Goal: Task Accomplishment & Management: Use online tool/utility

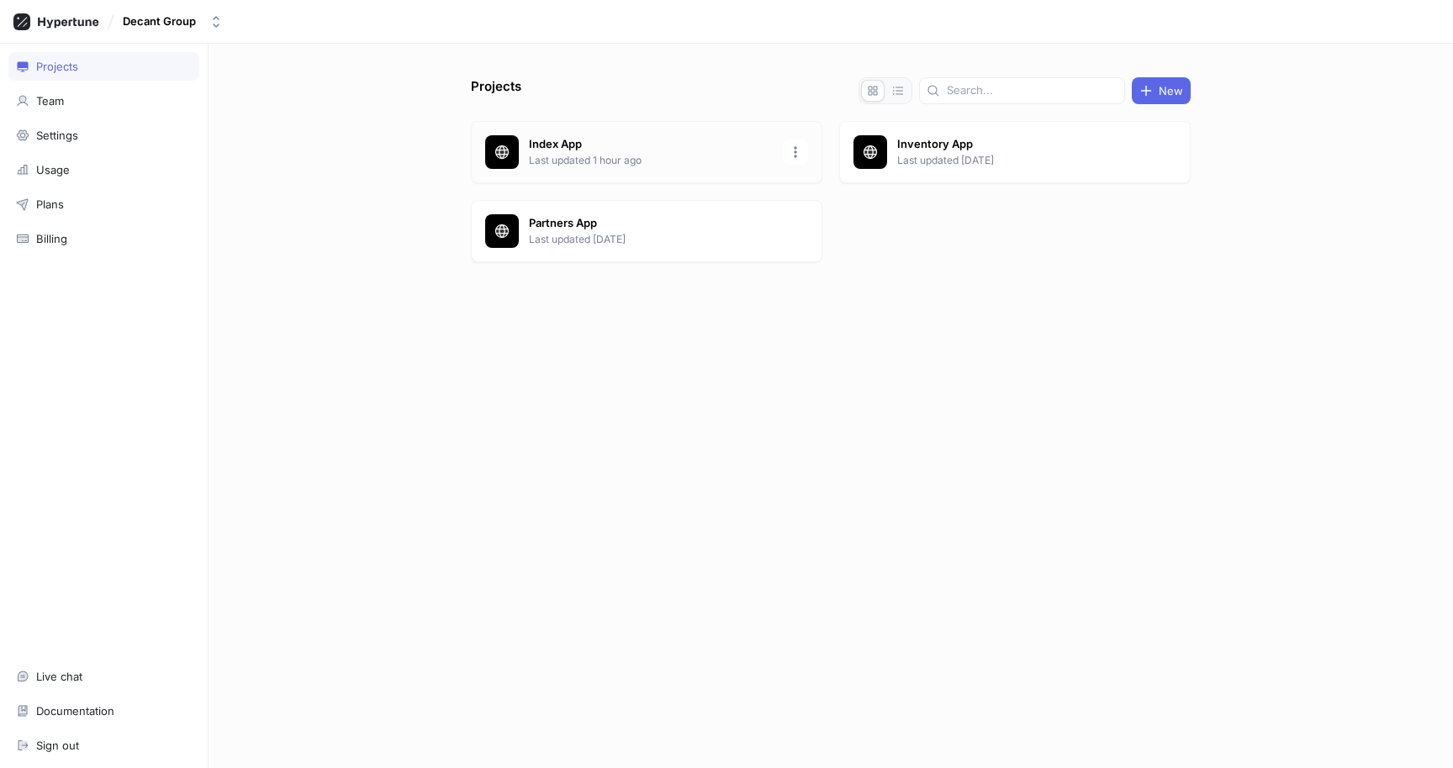
click at [668, 145] on p "Index App" at bounding box center [651, 144] width 244 height 17
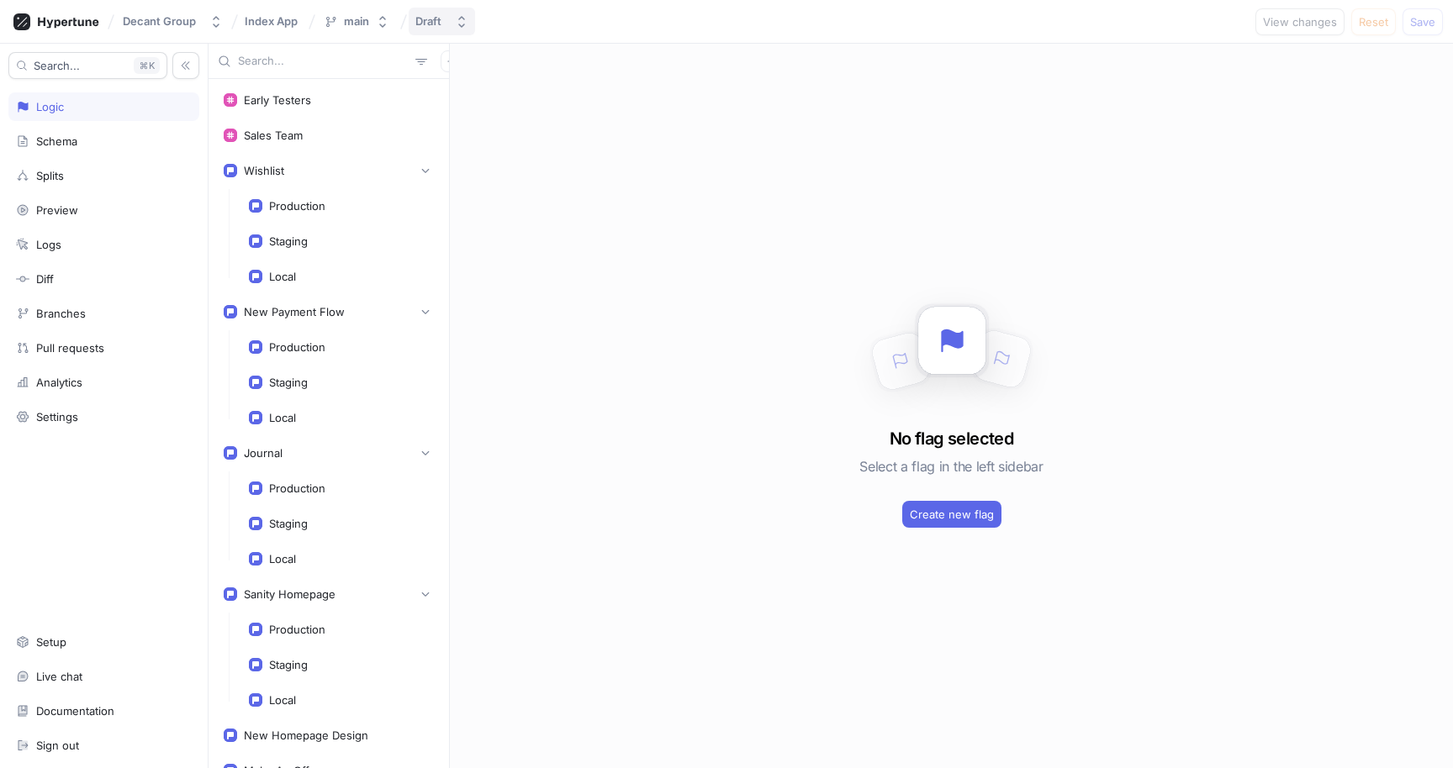
click at [459, 24] on icon "button" at bounding box center [461, 22] width 7 height 12
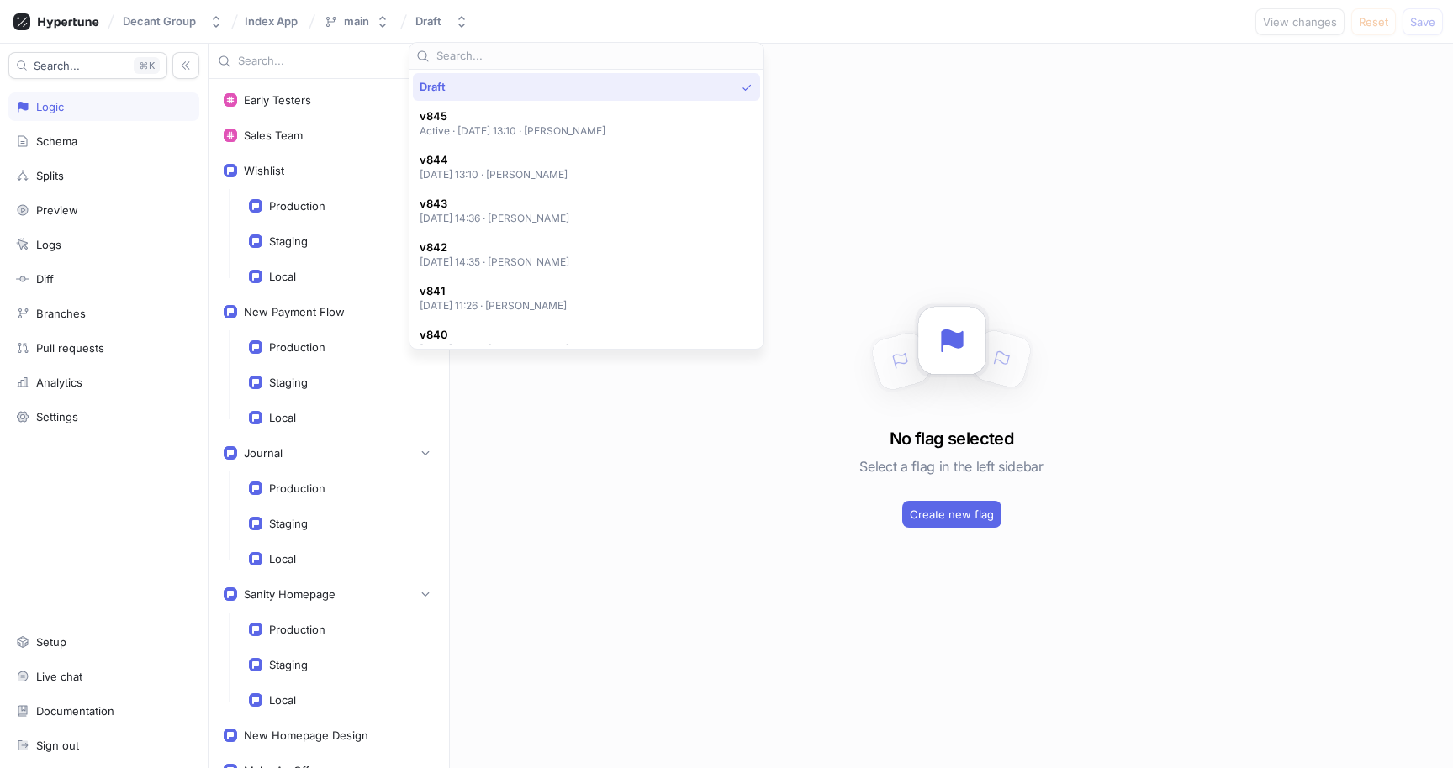
click at [1110, 126] on div "No flag selected Select a flag in the left sidebar Create new flag" at bounding box center [951, 406] width 1003 height 725
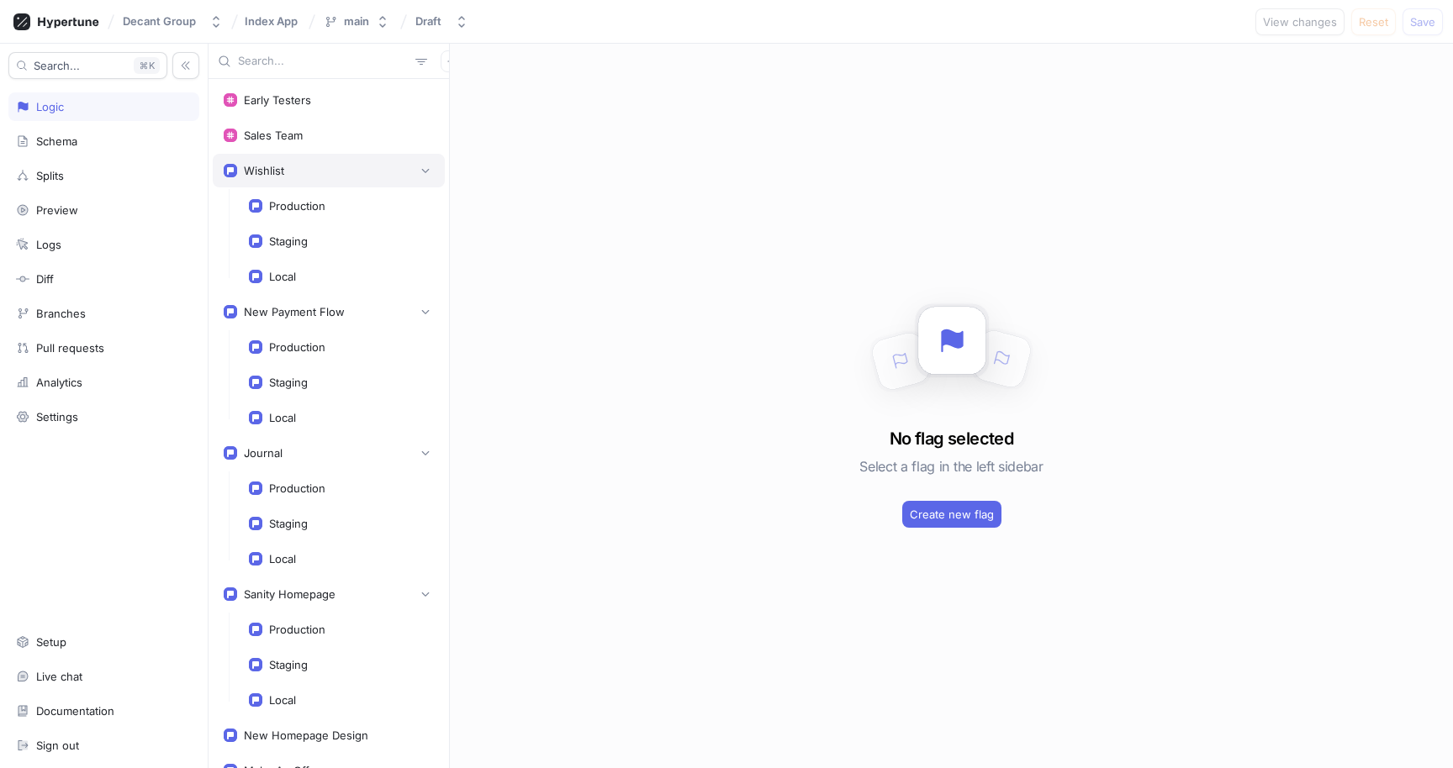
click at [284, 169] on div "Wishlist" at bounding box center [329, 170] width 210 height 17
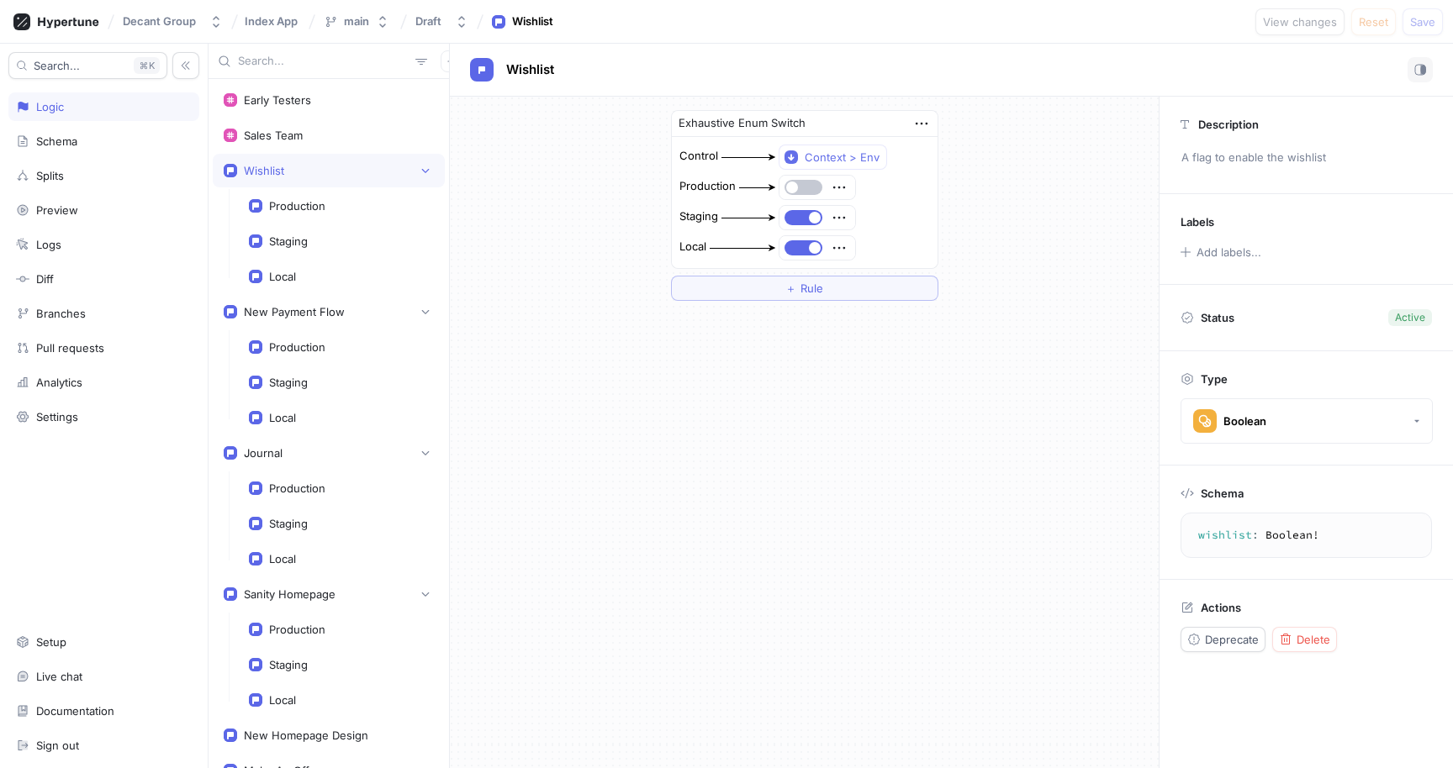
click at [548, 24] on div "Wishlist" at bounding box center [532, 21] width 41 height 17
click at [389, 21] on button "main" at bounding box center [356, 22] width 79 height 28
click at [444, 18] on div "Draft" at bounding box center [431, 21] width 33 height 14
click at [841, 51] on div "Wishlist" at bounding box center [951, 70] width 1003 height 53
click at [82, 649] on div "Setup" at bounding box center [103, 642] width 191 height 29
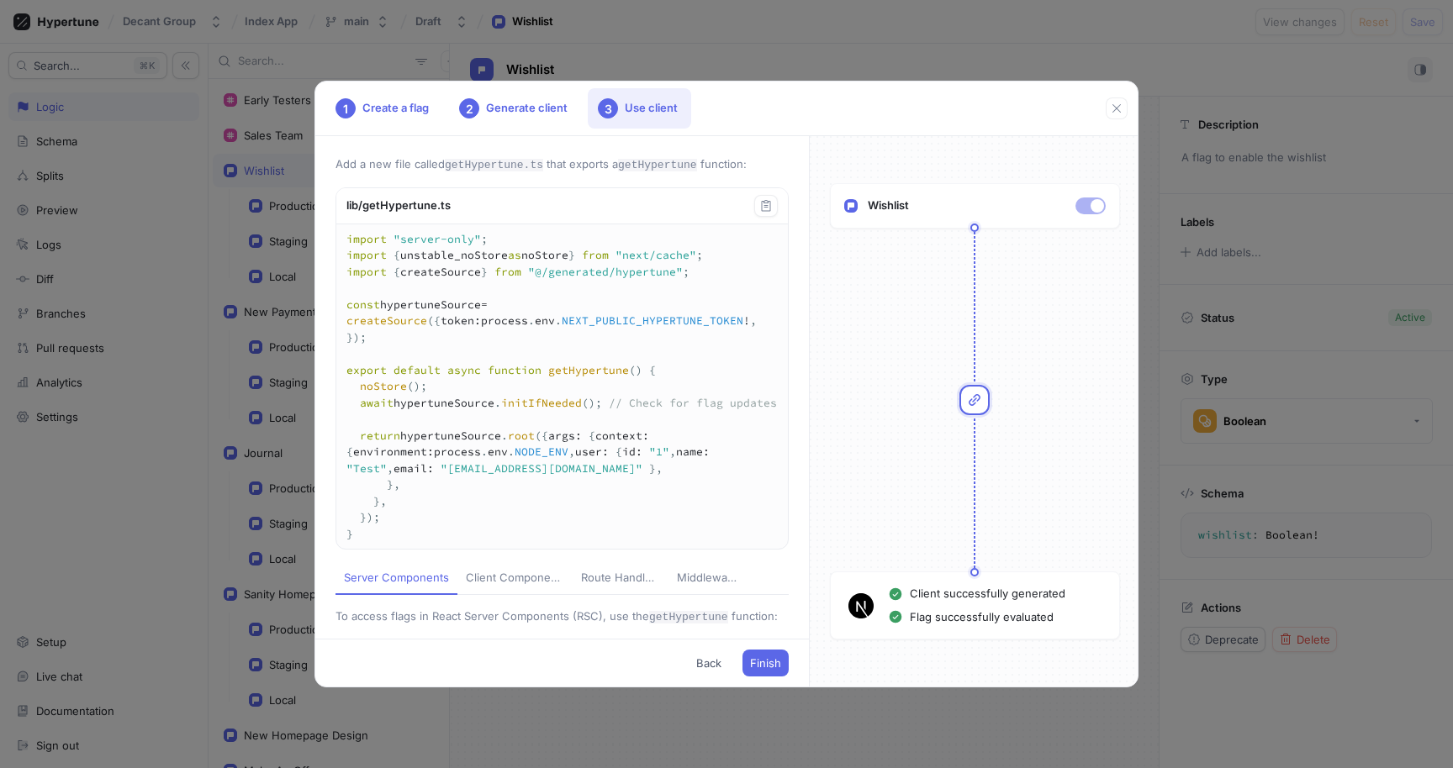
click at [161, 500] on div "1 Create a flag 2 Generate client 3 Use client Add a new file called getHypertu…" at bounding box center [726, 384] width 1453 height 768
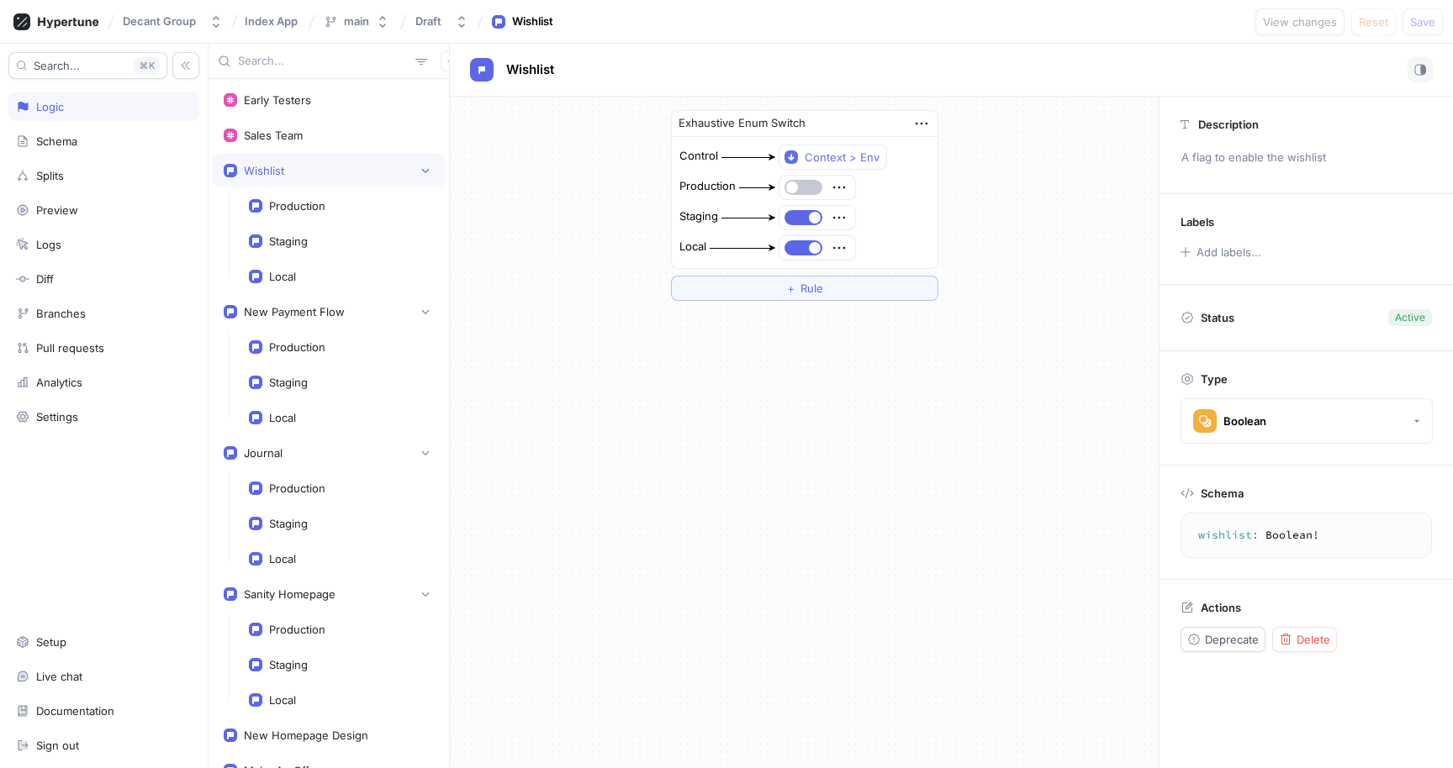
click at [998, 367] on div "Exhaustive Enum Switch Control Context > Env Production Staging Local ＋ Rule" at bounding box center [804, 433] width 709 height 672
click at [446, 66] on icon "button" at bounding box center [451, 61] width 10 height 10
click at [499, 98] on div "Flag" at bounding box center [471, 94] width 99 height 29
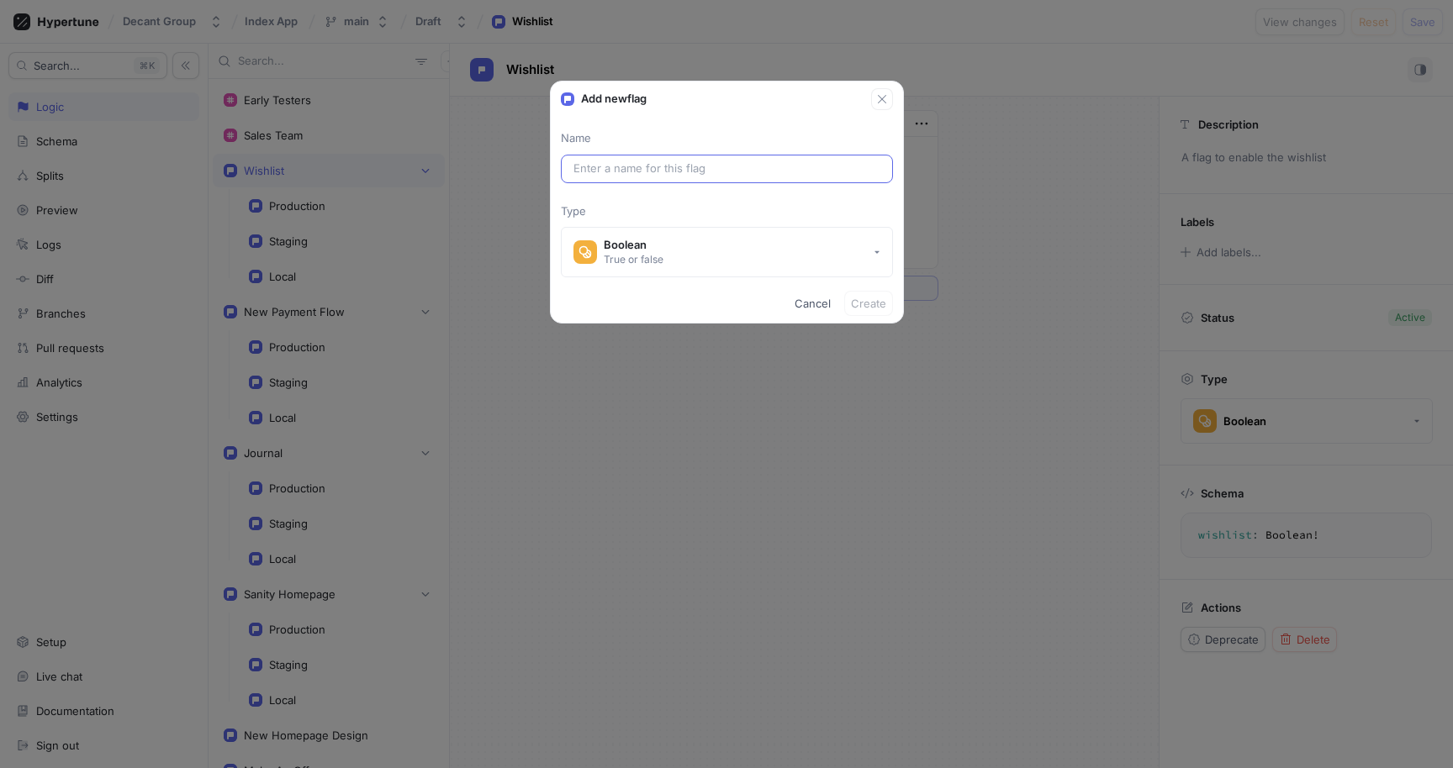
click at [663, 176] on input "text" at bounding box center [726, 169] width 307 height 17
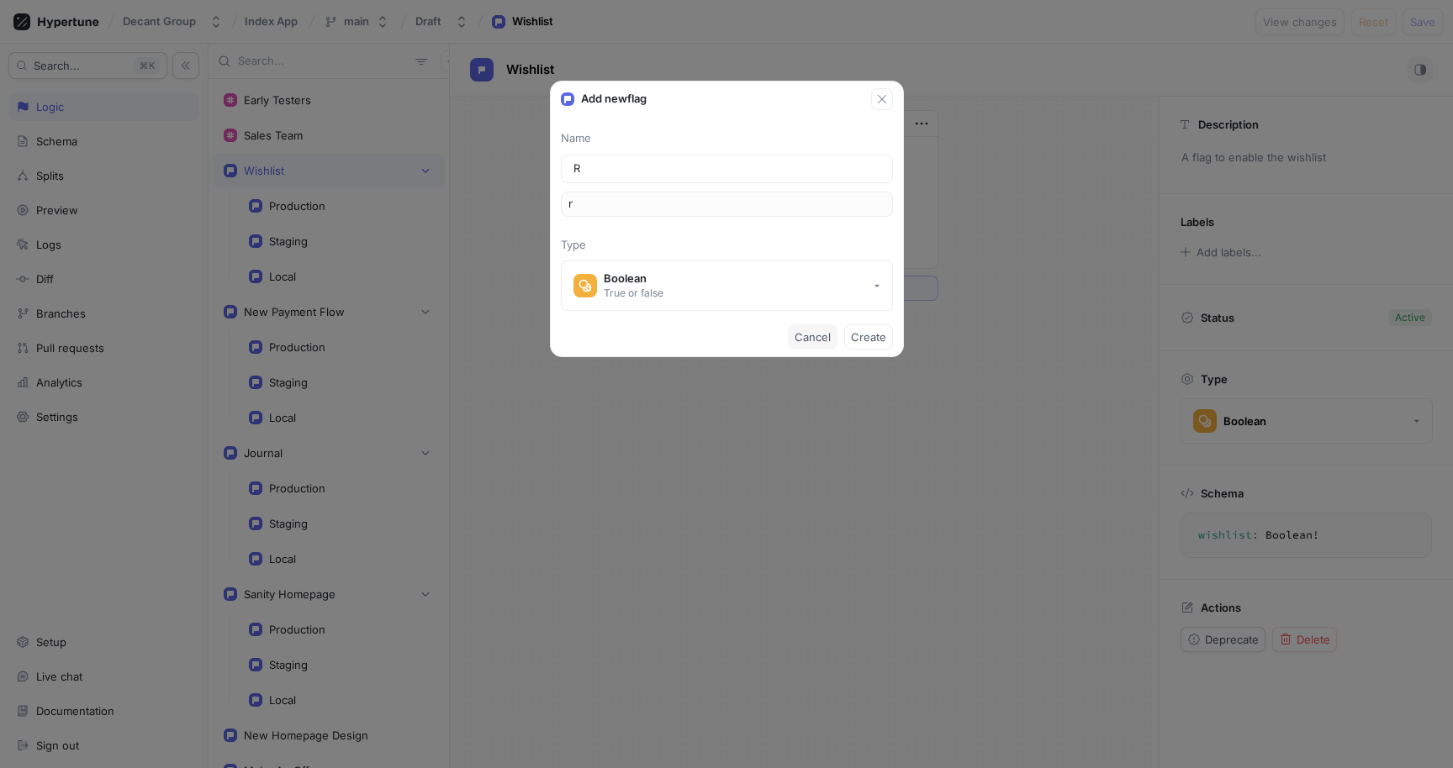
type input "Re"
type input "re"
type input "Rev"
type input "rev"
type input "Revo"
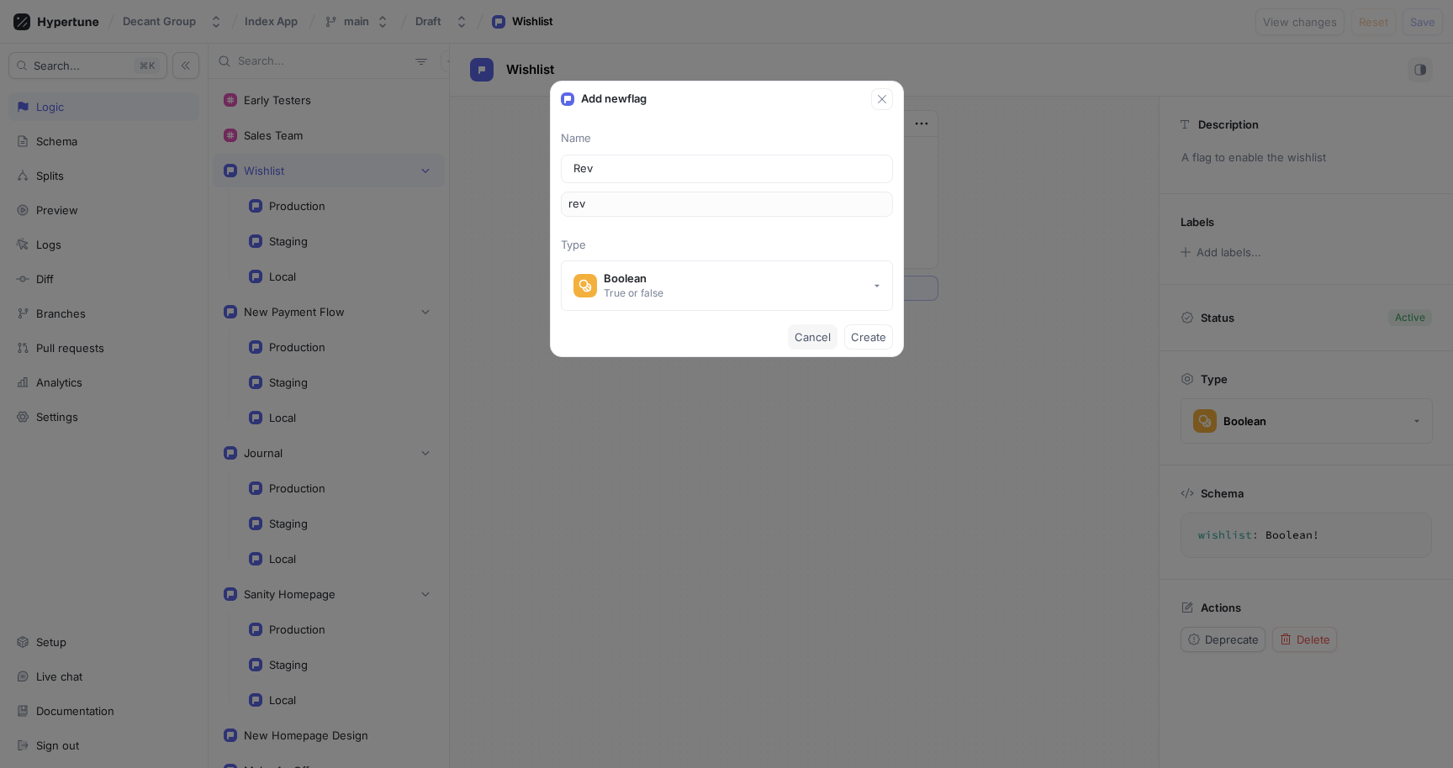
type input "revo"
type input "Revol"
type input "revol"
type input "Revolu"
type input "revolu"
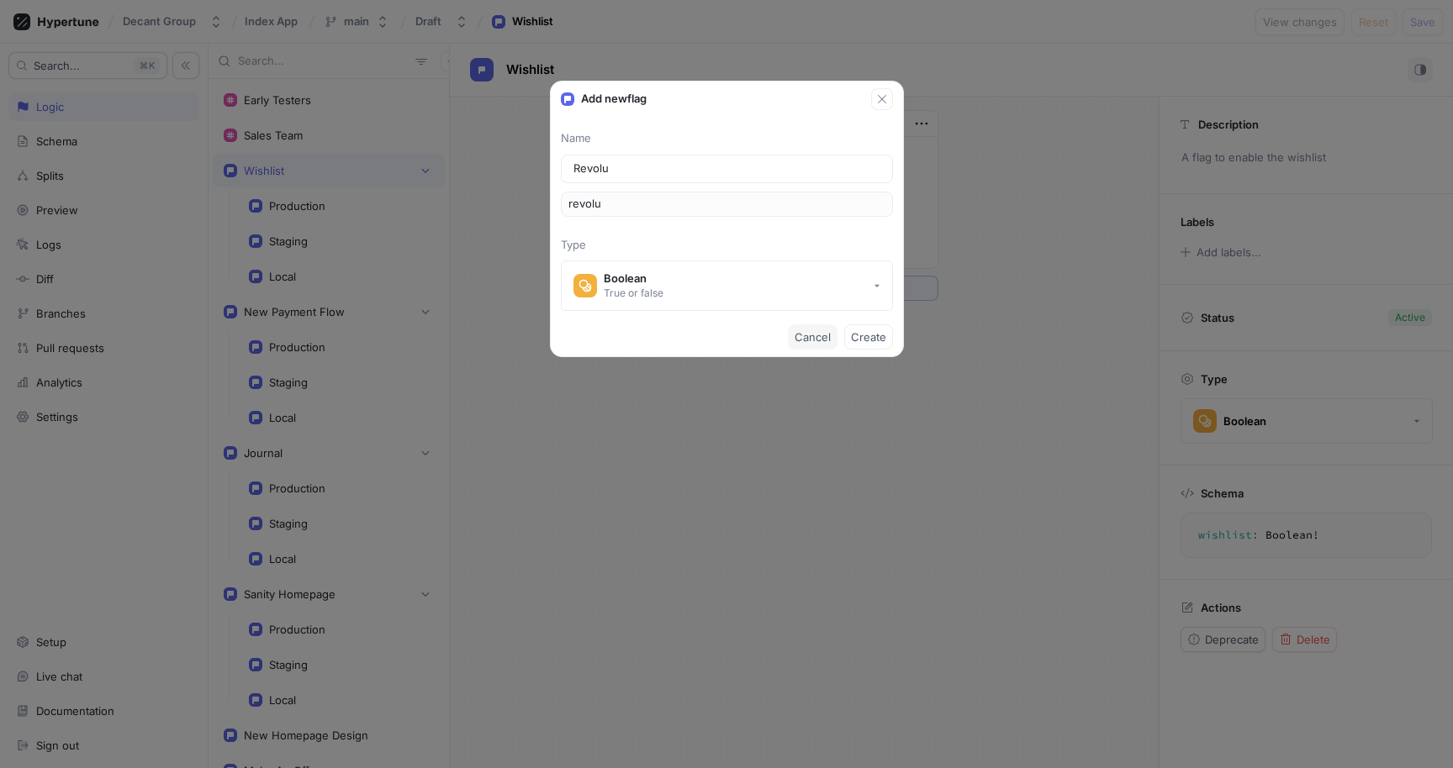
type input "Revolut"
type input "revolut"
type input "Revolut P"
type input "revolutP"
type input "Revolut Pa"
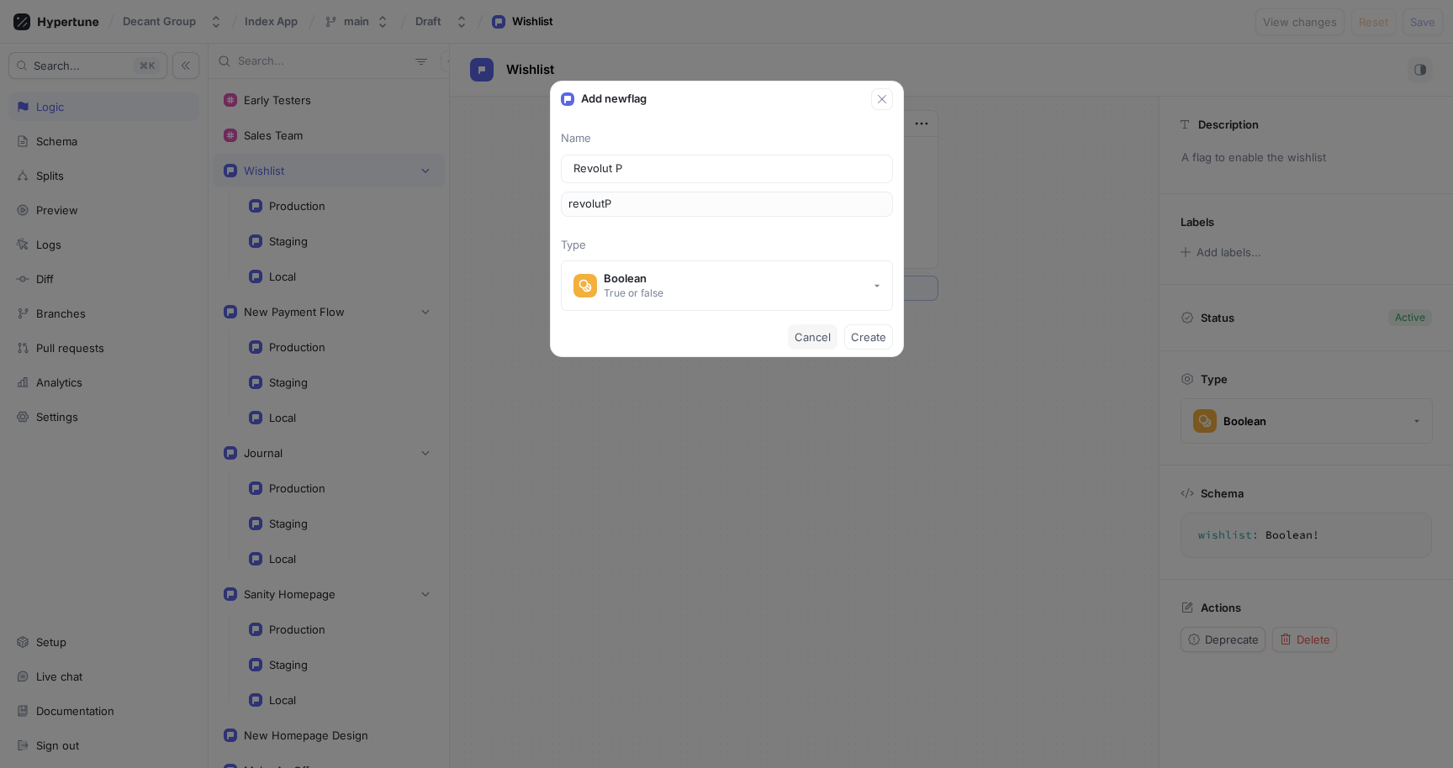
type input "revolutPa"
type input "Revolut Pay"
type input "revolutPay"
type input "Revolut Pay"
click at [823, 338] on span "Cancel" at bounding box center [813, 337] width 36 height 10
